Goal: Task Accomplishment & Management: Manage account settings

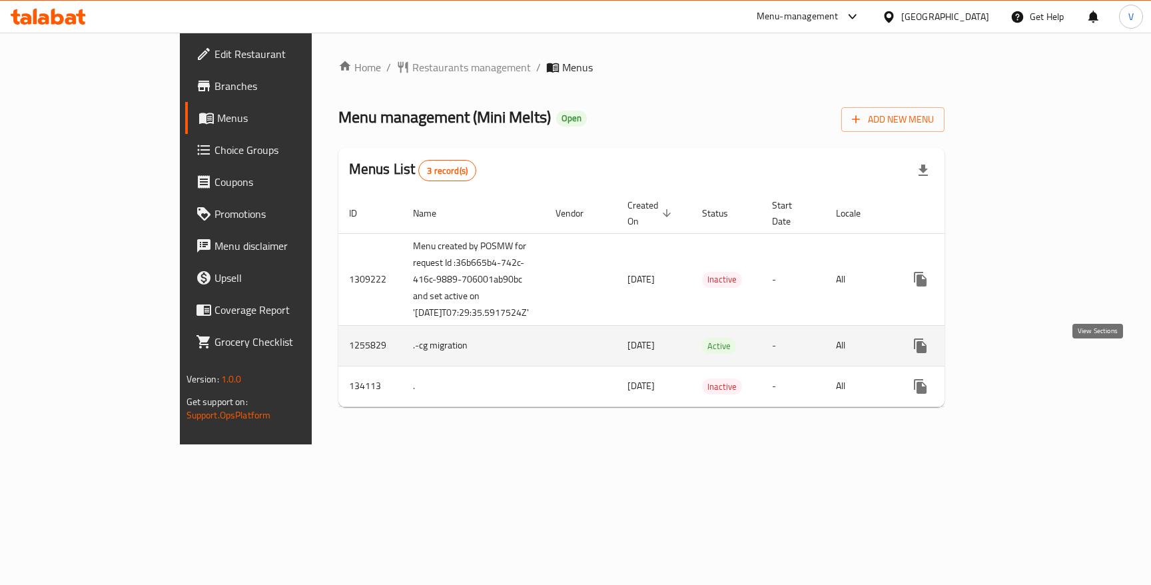
click at [1023, 352] on icon "enhanced table" at bounding box center [1017, 346] width 12 height 12
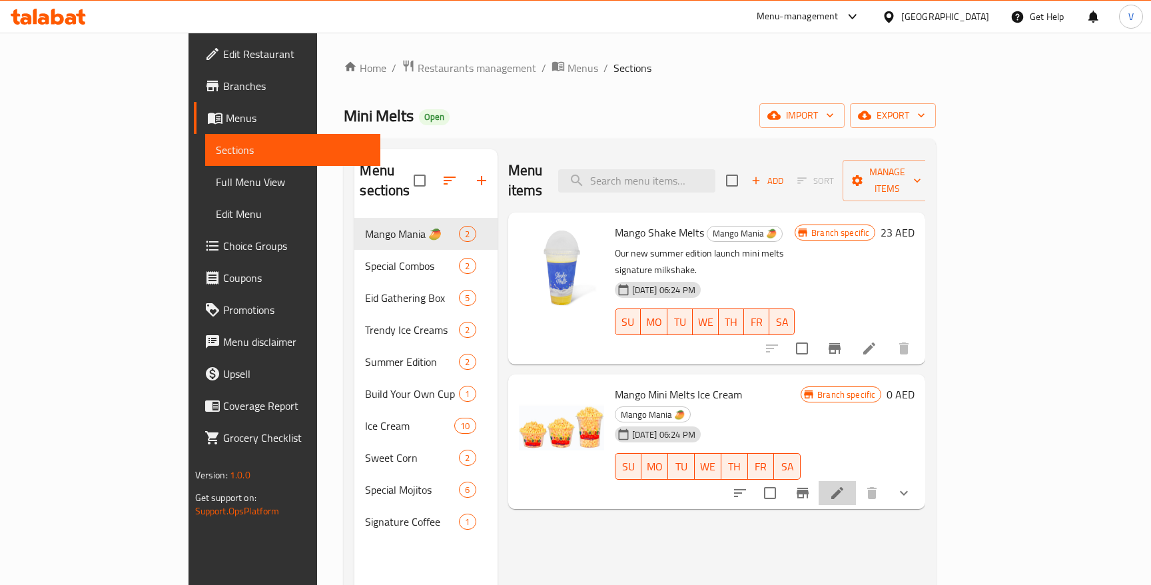
click at [845, 485] on icon at bounding box center [837, 493] width 16 height 16
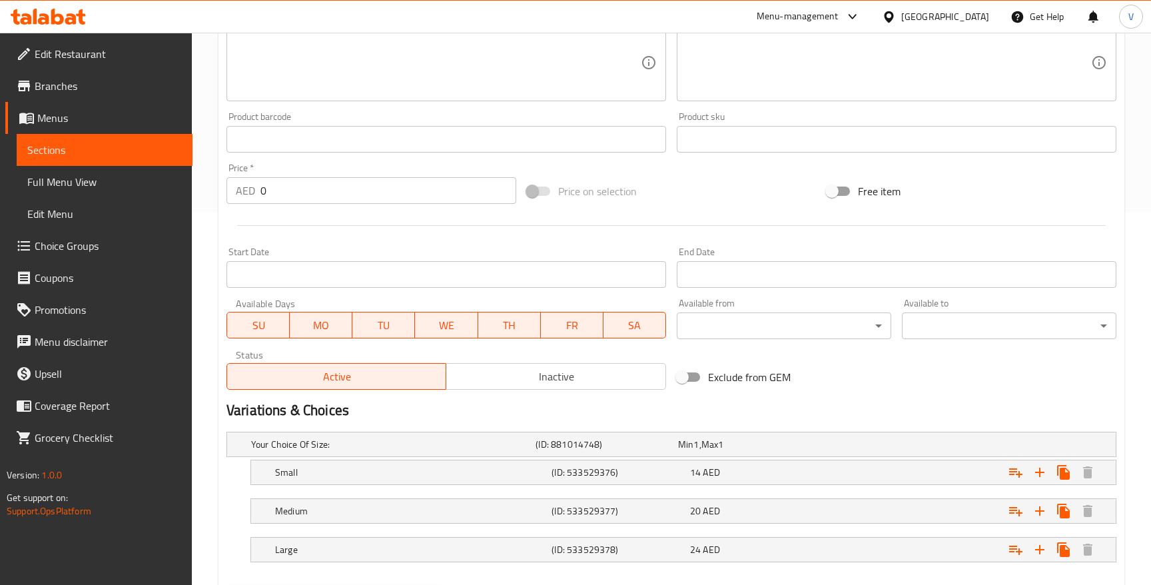
scroll to position [444, 0]
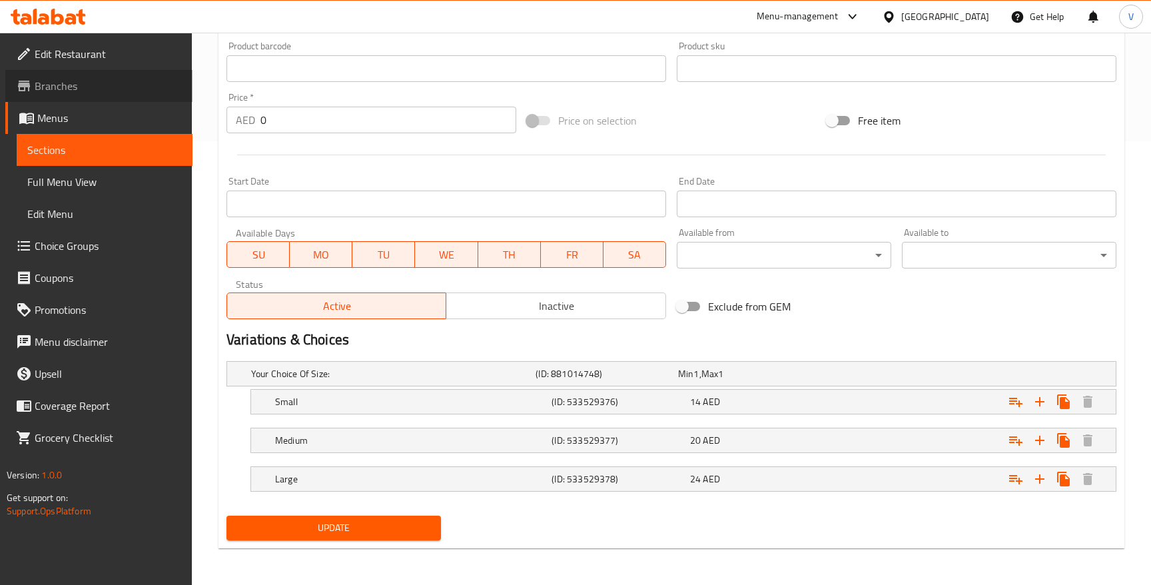
click at [103, 89] on span "Branches" at bounding box center [108, 86] width 147 height 16
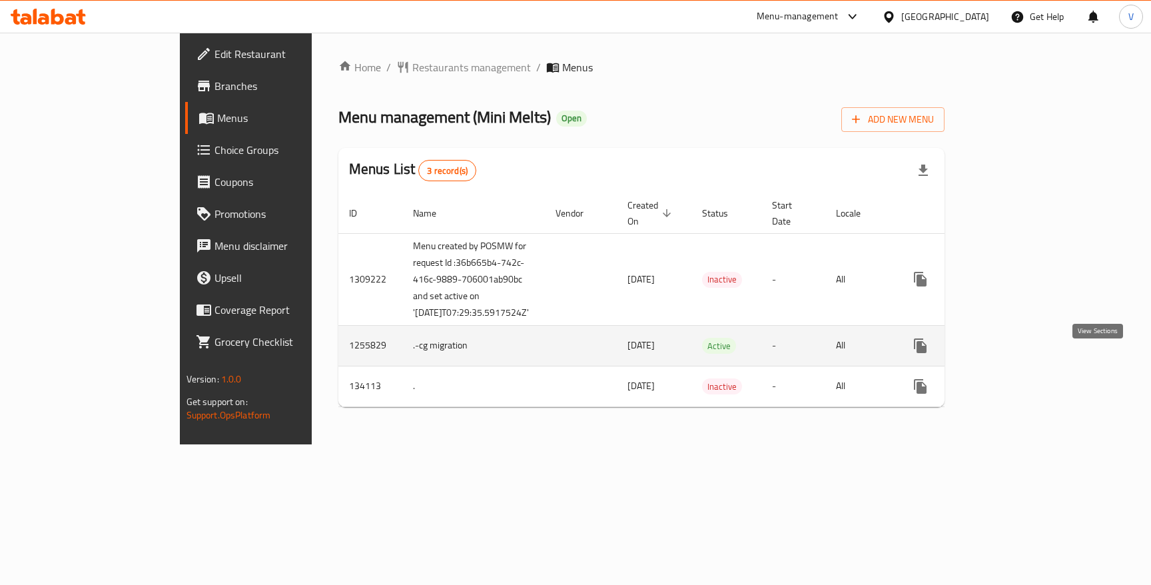
click at [1025, 354] on icon "enhanced table" at bounding box center [1017, 346] width 16 height 16
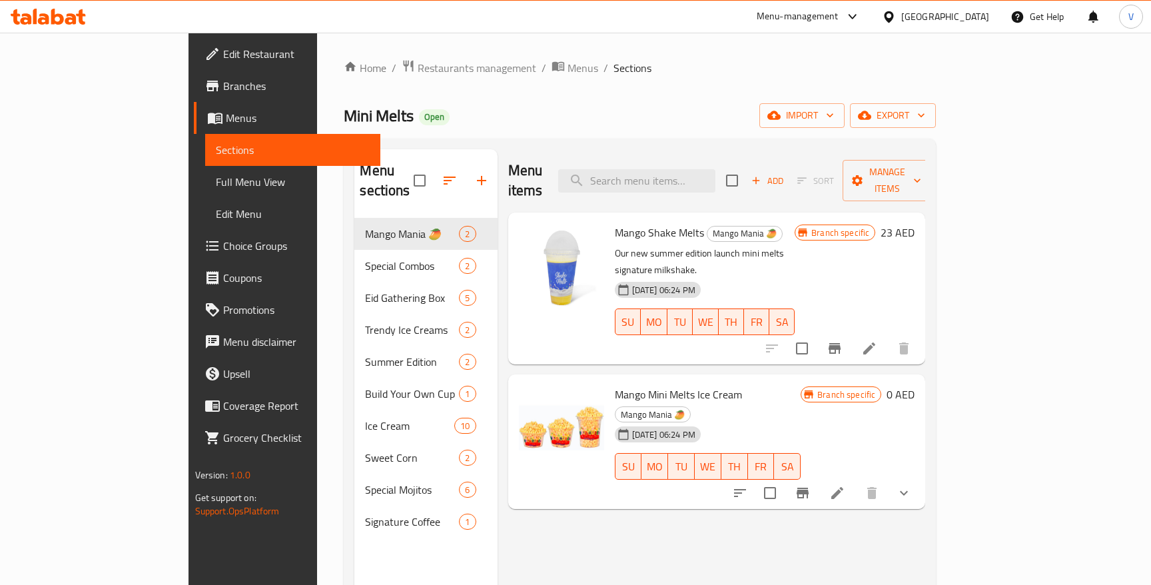
click at [881, 388] on span "Branch specific" at bounding box center [846, 394] width 69 height 13
click at [845, 485] on icon at bounding box center [837, 493] width 16 height 16
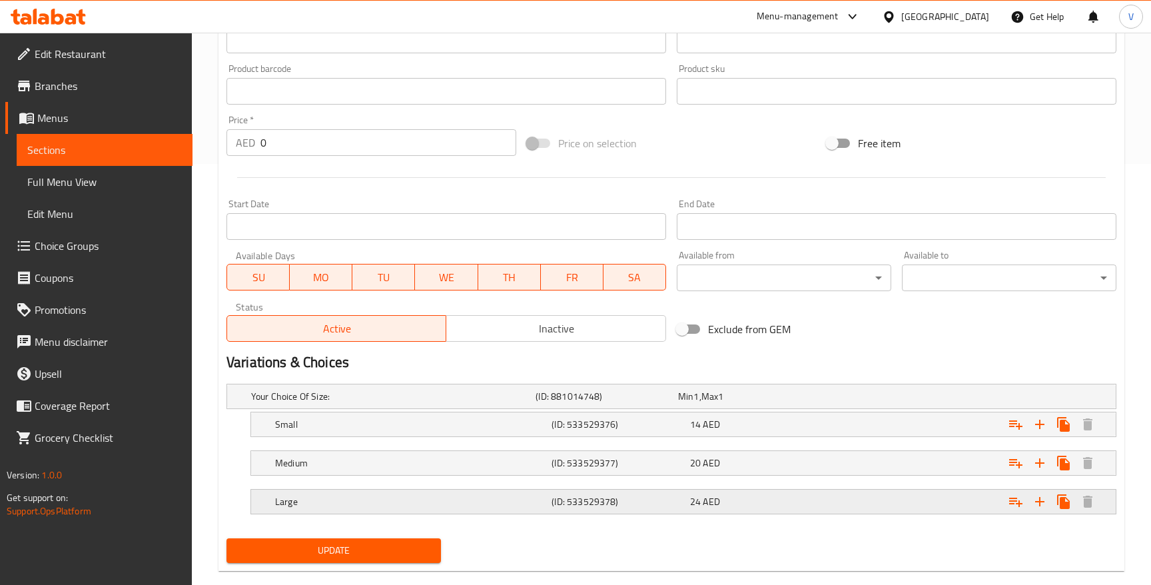
scroll to position [444, 0]
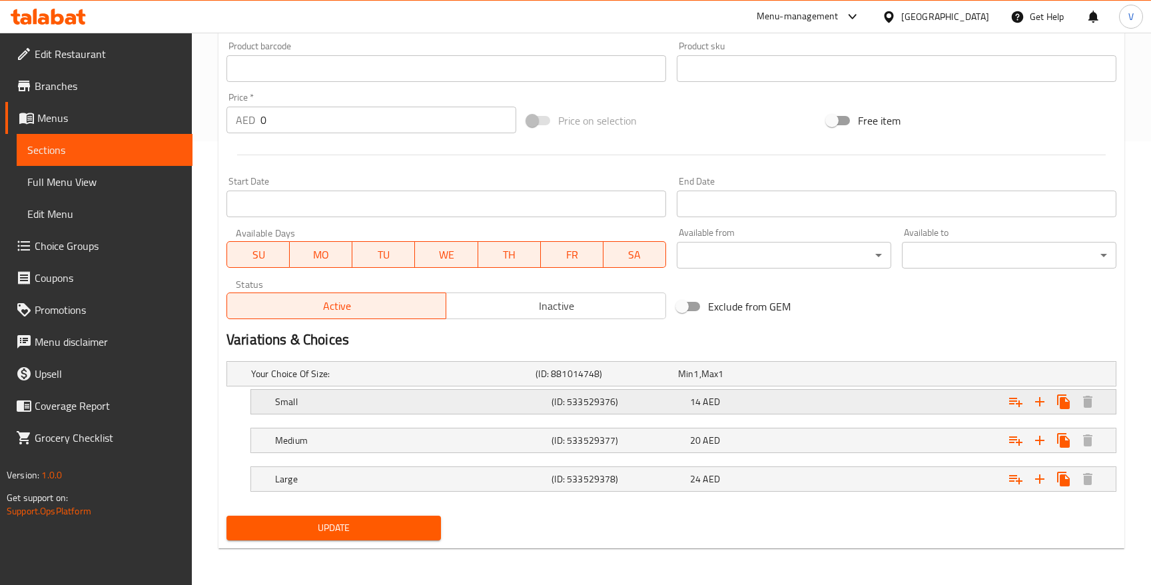
click at [903, 402] on div "Expand" at bounding box center [964, 401] width 276 height 29
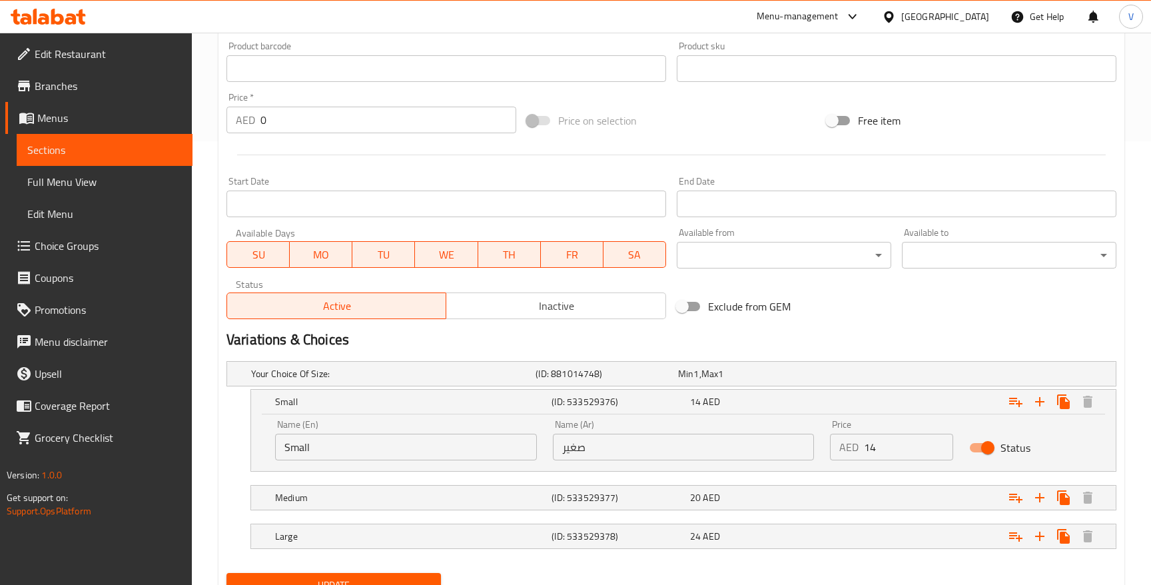
click at [678, 115] on div "Price on selection" at bounding box center [672, 121] width 300 height 36
